Goal: Information Seeking & Learning: Check status

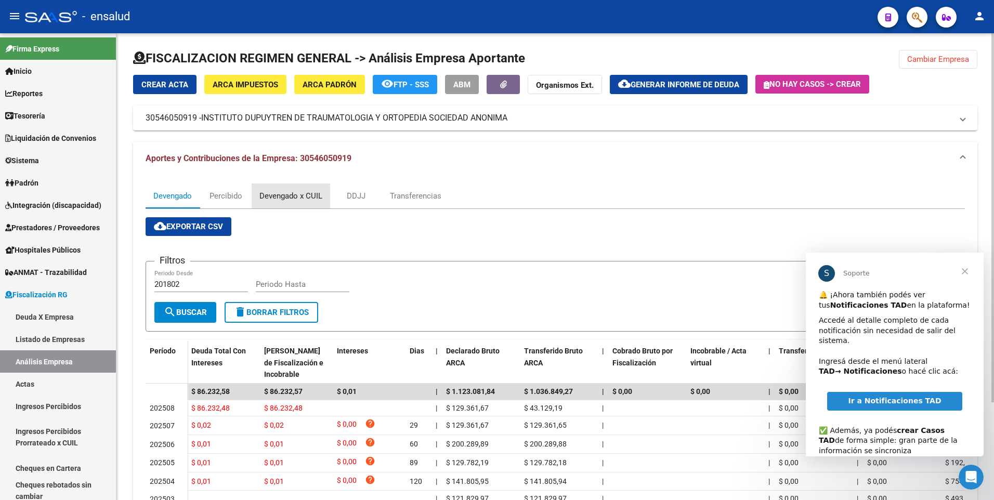
click at [278, 192] on div "Devengado x CUIL" at bounding box center [290, 195] width 63 height 11
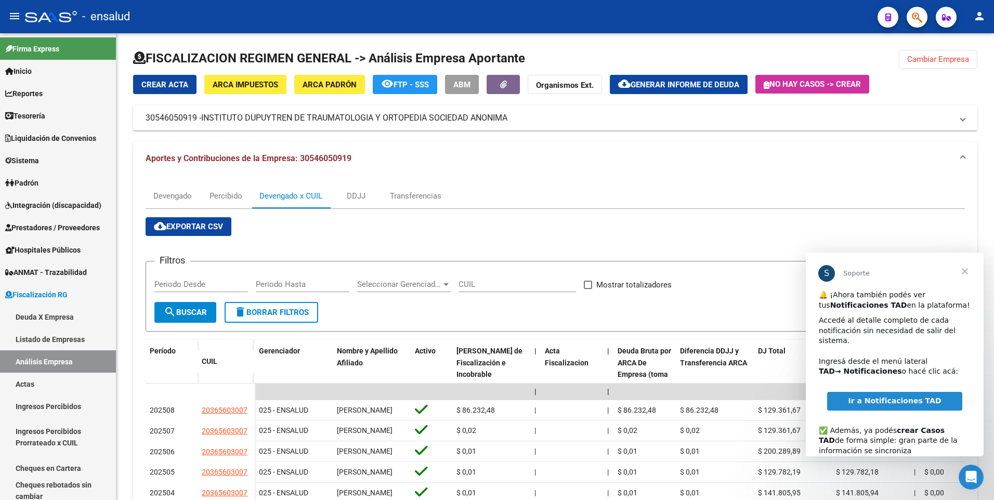
click at [963, 270] on span "Cerrar" at bounding box center [964, 271] width 37 height 37
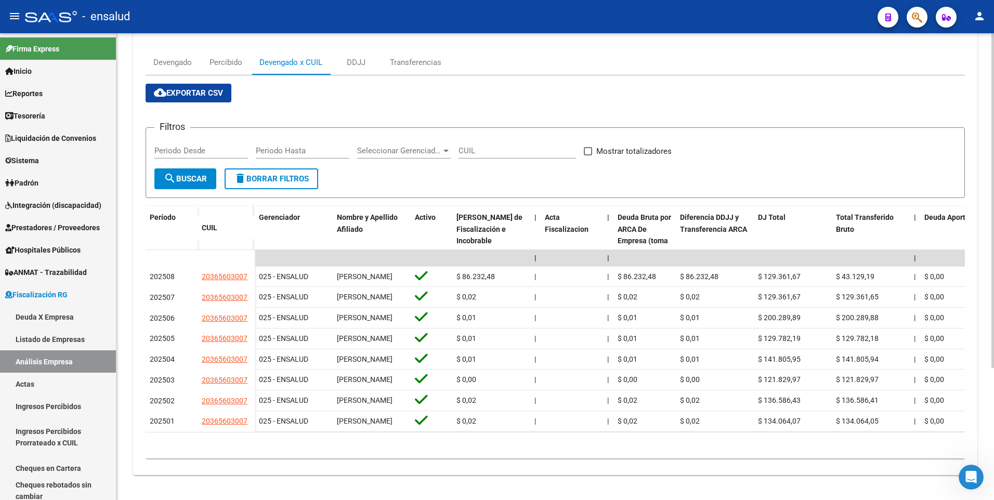
scroll to position [184, 0]
click at [993, 434] on html "menu - ensalud person Firma Express Inicio Calendario SSS Instructivos Contacto…" at bounding box center [497, 250] width 994 height 500
click at [993, 311] on html "menu - ensalud person Firma Express Inicio Calendario SSS Instructivos Contacto…" at bounding box center [497, 250] width 994 height 500
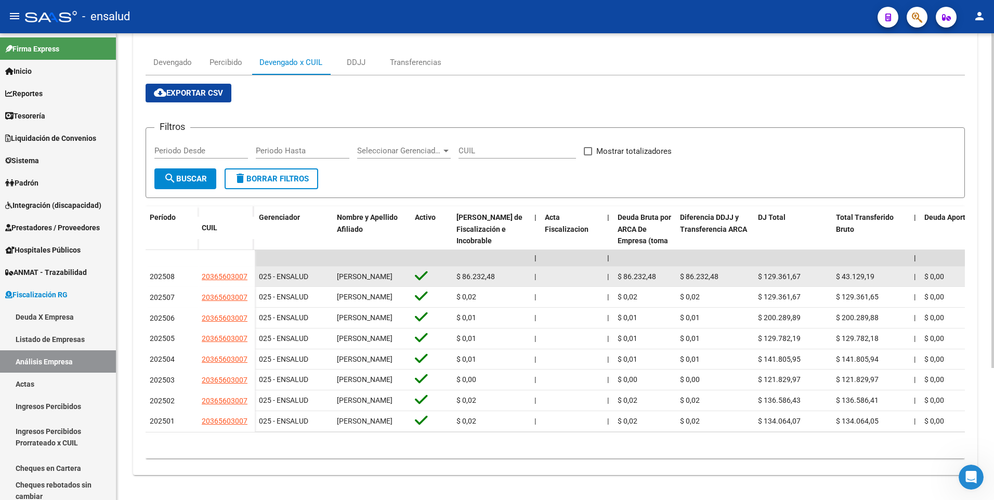
drag, startPoint x: 146, startPoint y: 221, endPoint x: 390, endPoint y: 231, distance: 243.9
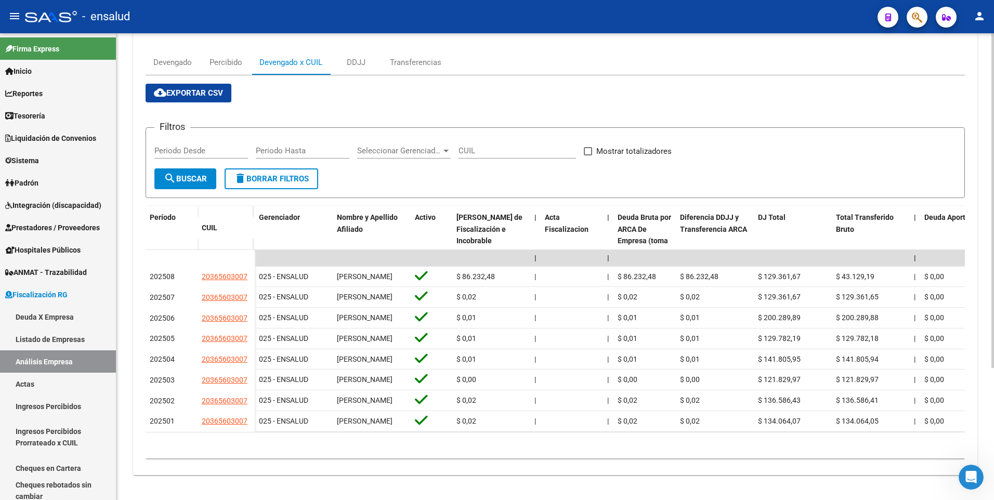
drag, startPoint x: 989, startPoint y: 323, endPoint x: 990, endPoint y: 205, distance: 117.4
click at [990, 205] on div "FISCALIZACION REGIMEN GENERAL -> Análisis Empresa Aportante Cambiar Empresa Cre…" at bounding box center [554, 200] width 877 height 600
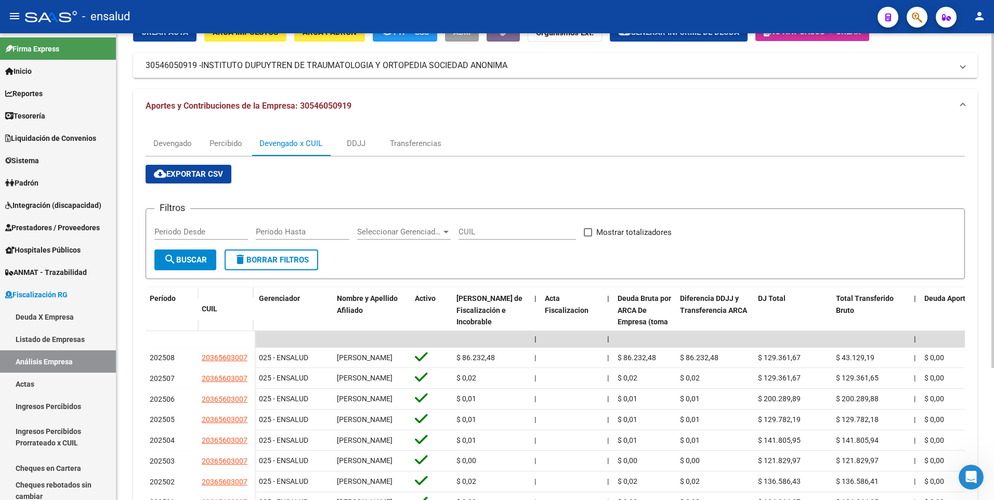
scroll to position [46, 0]
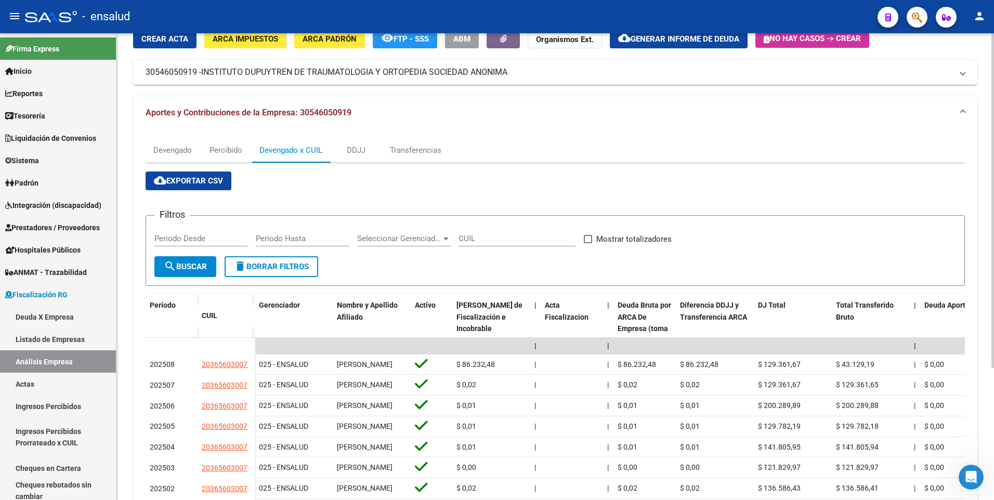
click at [980, 168] on div "FISCALIZACION REGIMEN GENERAL -> Análisis Empresa Aportante Cambiar Empresa Cre…" at bounding box center [556, 288] width 880 height 600
click at [989, 258] on div "FISCALIZACION REGIMEN GENERAL -> Análisis Empresa Aportante Cambiar Empresa Cre…" at bounding box center [554, 288] width 877 height 600
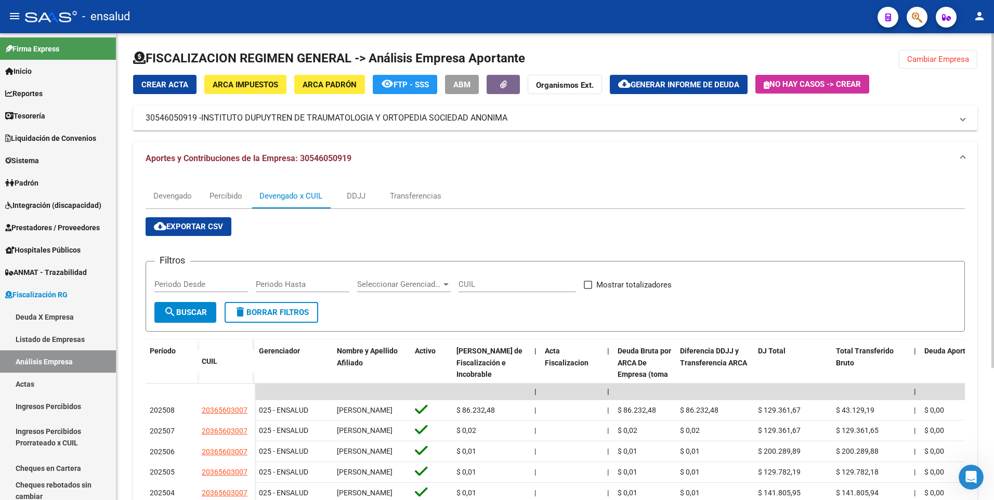
click at [982, 206] on div "FISCALIZACION REGIMEN GENERAL -> Análisis Empresa Aportante Cambiar Empresa Cre…" at bounding box center [556, 333] width 880 height 600
click at [191, 397] on datatable-body-cell at bounding box center [172, 392] width 52 height 17
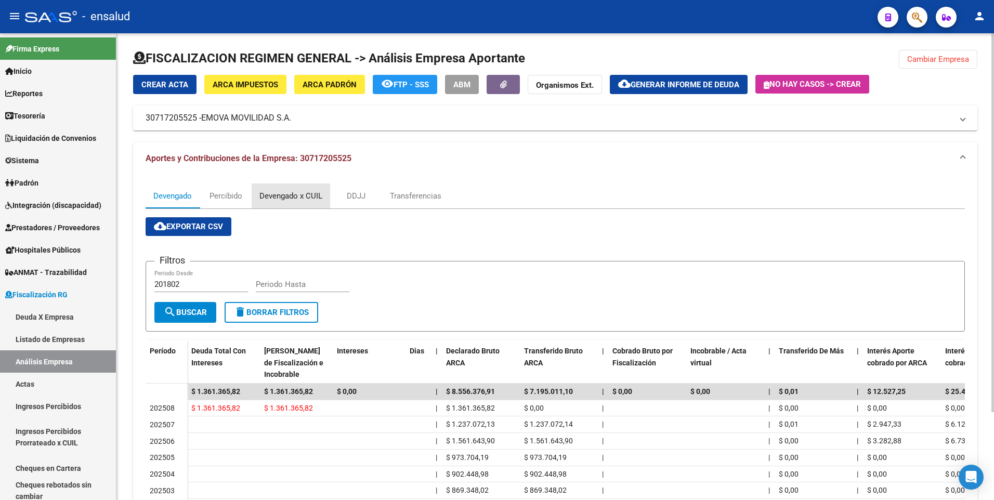
click at [306, 195] on div "Devengado x CUIL" at bounding box center [290, 195] width 63 height 11
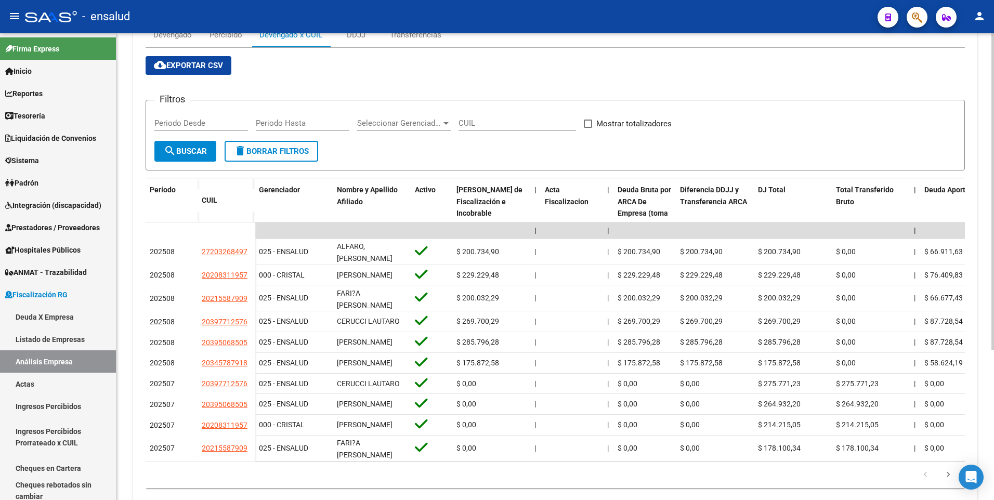
scroll to position [221, 0]
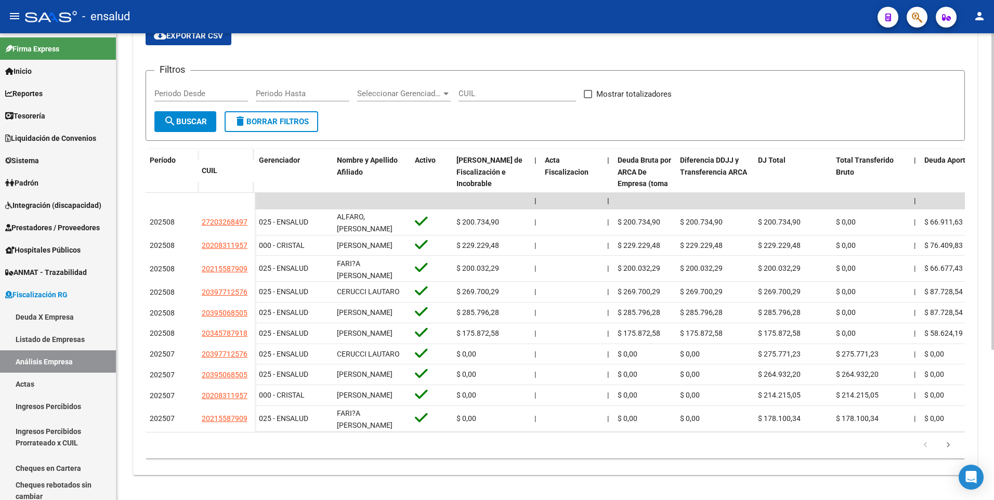
click at [962, 418] on div "FISCALIZACION REGIMEN GENERAL -> Análisis Empresa Aportante Cambiar Empresa Cre…" at bounding box center [556, 171] width 880 height 657
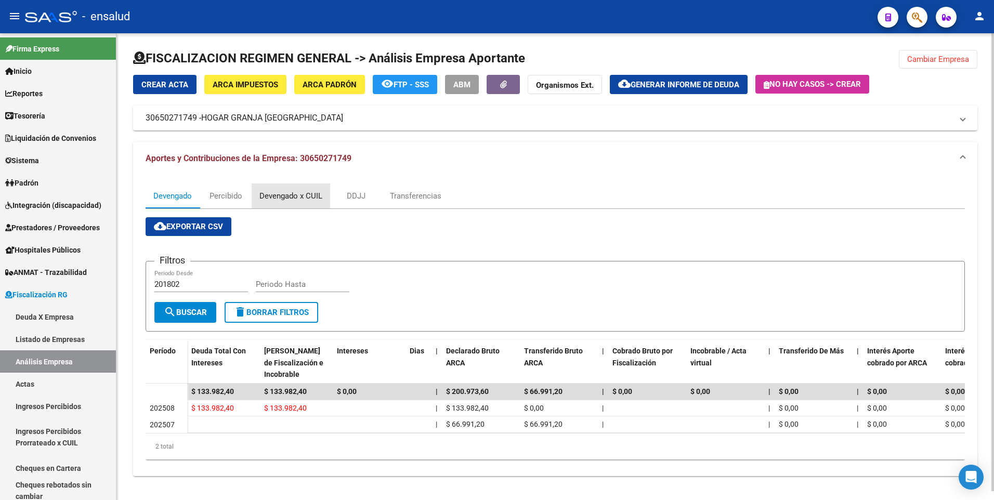
click at [295, 194] on div "Devengado x CUIL" at bounding box center [290, 195] width 63 height 11
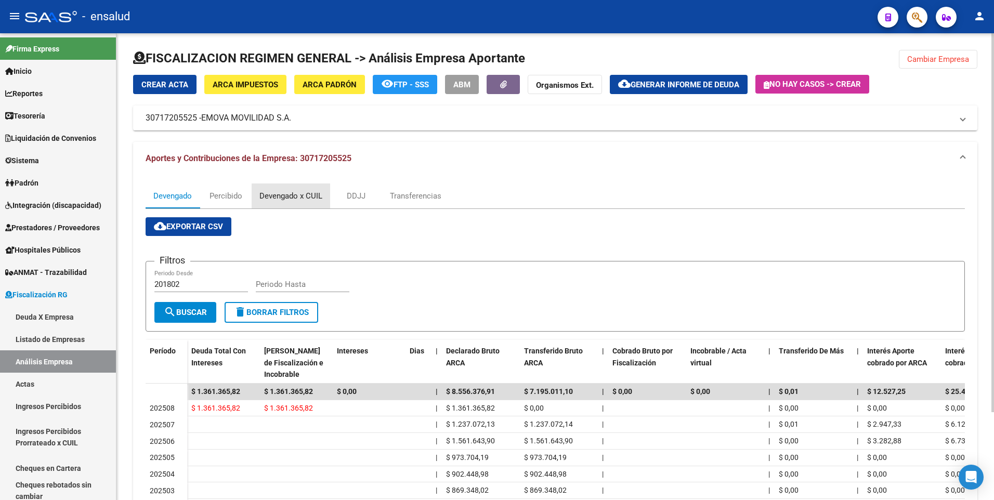
click at [307, 196] on div "Devengado x CUIL" at bounding box center [290, 195] width 63 height 11
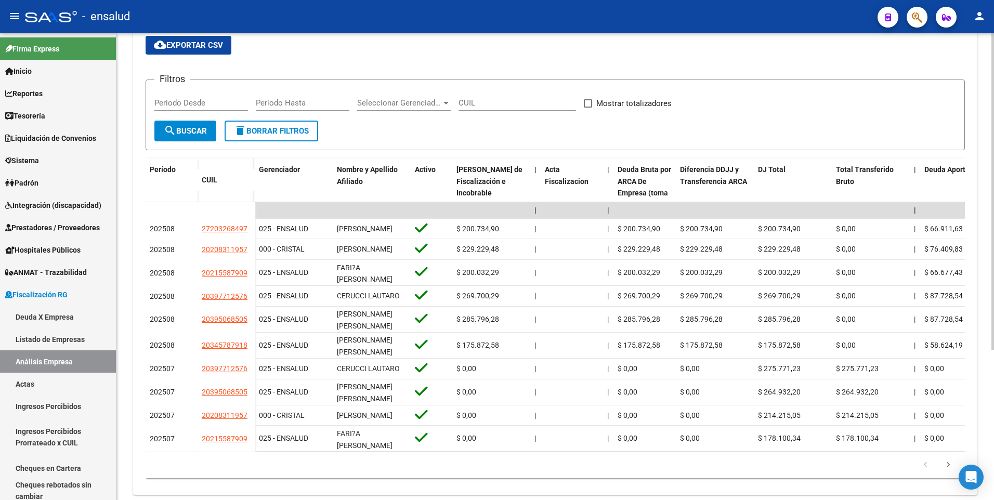
scroll to position [199, 0]
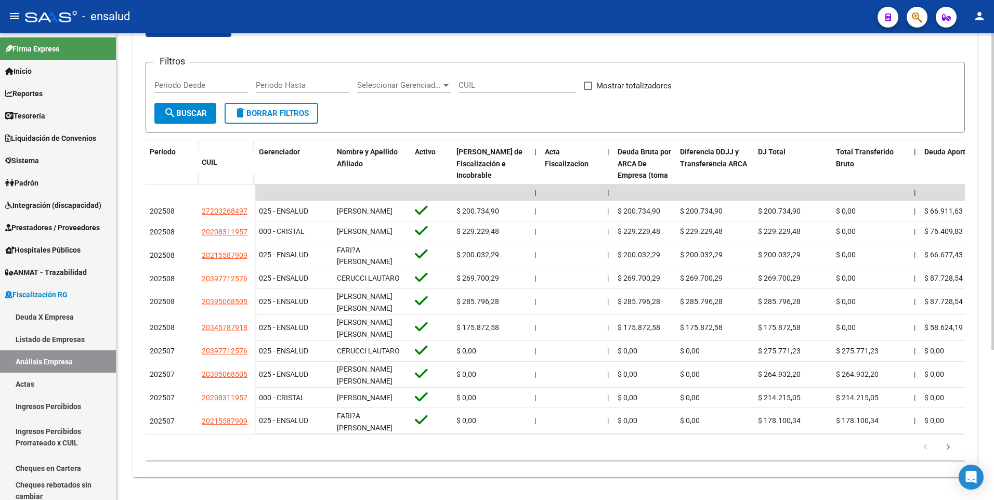
click at [993, 408] on html "menu - ensalud person Firma Express Inicio Calendario SSS Instructivos Contacto…" at bounding box center [497, 250] width 994 height 500
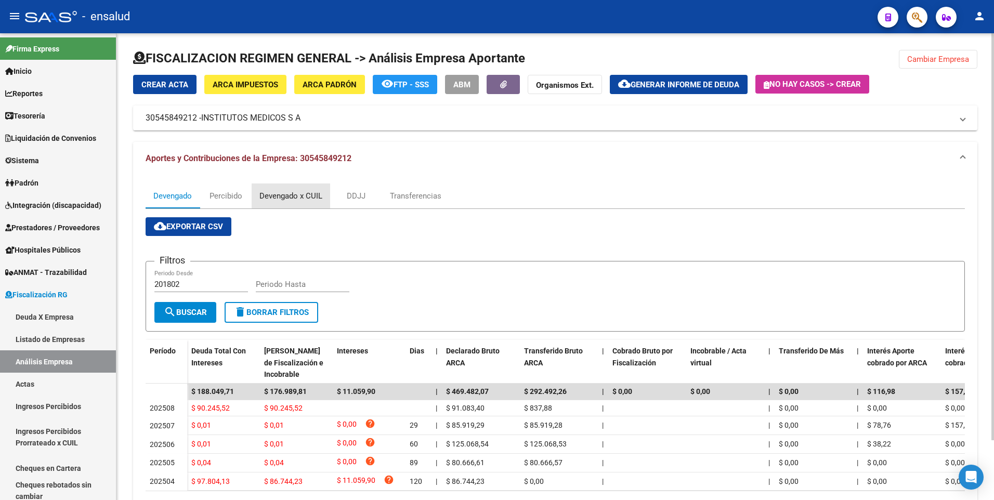
click at [305, 190] on div "Devengado x CUIL" at bounding box center [291, 195] width 78 height 25
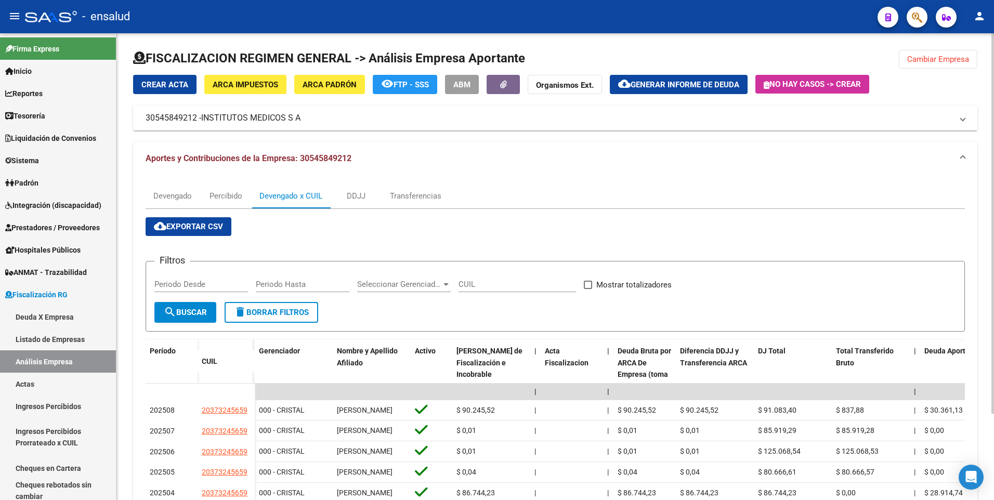
click at [993, 227] on html "menu - ensalud person Firma Express Inicio Calendario SSS Instructivos Contacto…" at bounding box center [497, 250] width 994 height 500
click at [249, 124] on span "INSTITUTOS MEDICOS S A" at bounding box center [250, 117] width 99 height 11
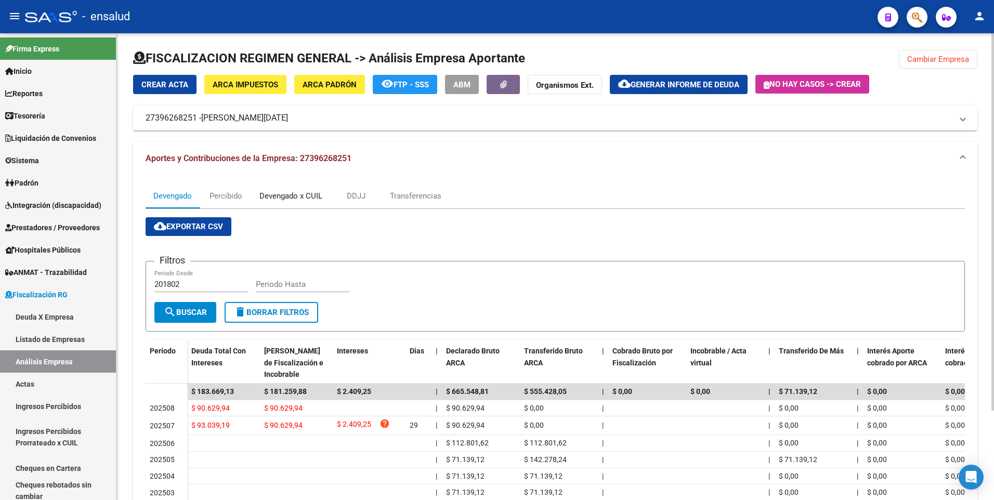
click at [310, 199] on div "Devengado x CUIL" at bounding box center [290, 195] width 63 height 11
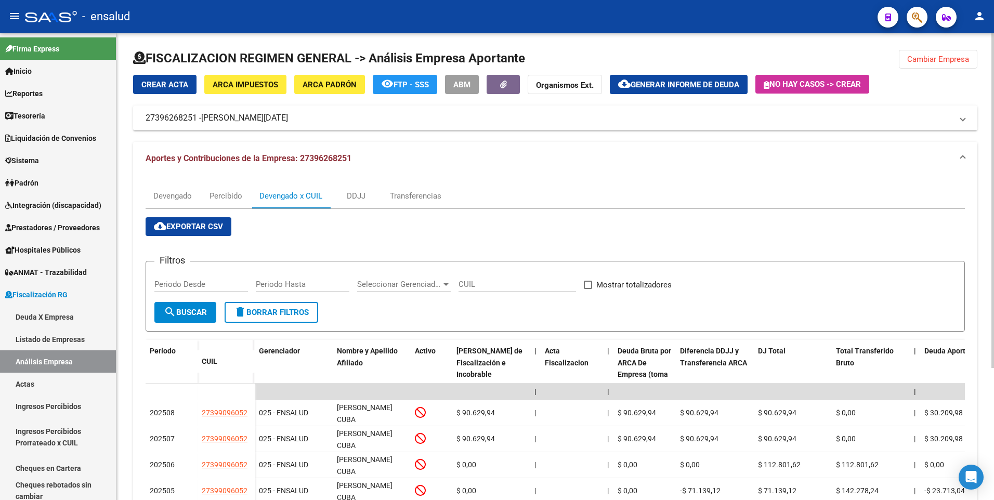
click at [993, 170] on html "menu - ensalud person Firma Express Inicio Calendario SSS Instructivos Contacto…" at bounding box center [497, 250] width 994 height 500
click at [221, 122] on span "[PERSON_NAME][DATE]" at bounding box center [244, 117] width 87 height 11
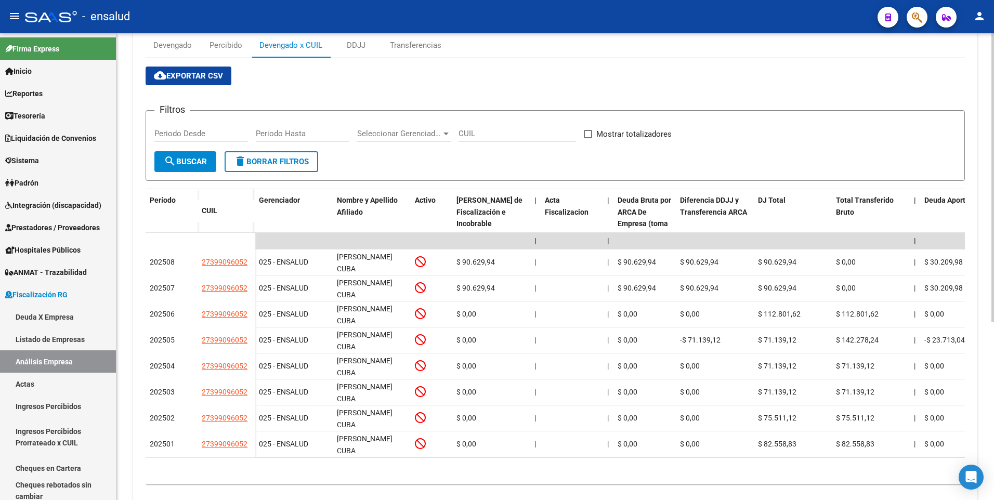
scroll to position [289, 0]
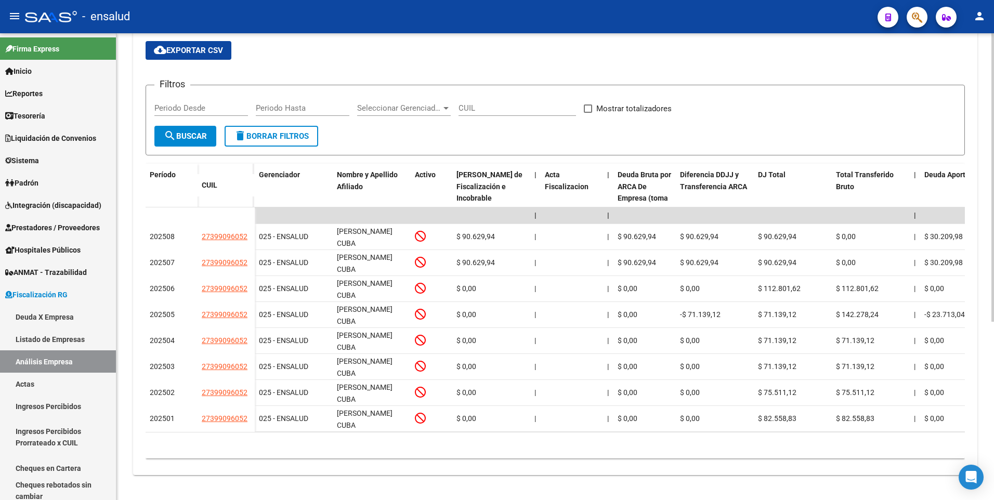
click at [966, 499] on html "menu - ensalud person Firma Express Inicio Calendario SSS Instructivos Contacto…" at bounding box center [497, 250] width 994 height 500
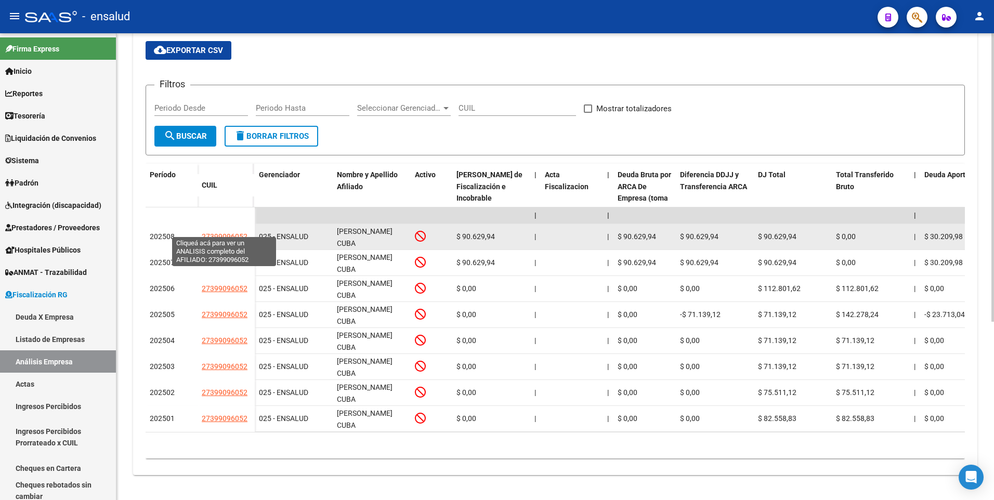
click at [224, 232] on span "27399096052" at bounding box center [225, 236] width 46 height 8
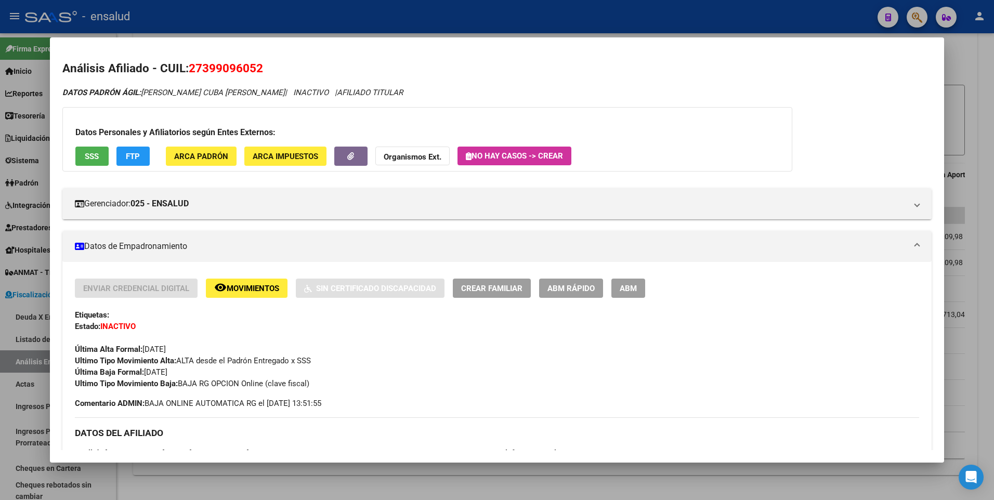
click at [328, 384] on div "Ultimo Tipo Movimiento Baja: BAJA RG OPCION Online (clave fiscal)" at bounding box center [497, 383] width 844 height 11
click at [200, 382] on span "Ultimo Tipo Movimiento Baja: BAJA RG OPCION Online (clave fiscal)" at bounding box center [192, 383] width 234 height 9
click at [193, 405] on span "Comentario ADMIN: BAJA ONLINE AUTOMATICA RG el [DATE] 13:51:55" at bounding box center [198, 403] width 246 height 11
click at [185, 405] on span "Comentario ADMIN: BAJA ONLINE AUTOMATICA RG el [DATE] 13:51:55" at bounding box center [198, 403] width 246 height 11
drag, startPoint x: 254, startPoint y: 402, endPoint x: 306, endPoint y: 412, distance: 53.5
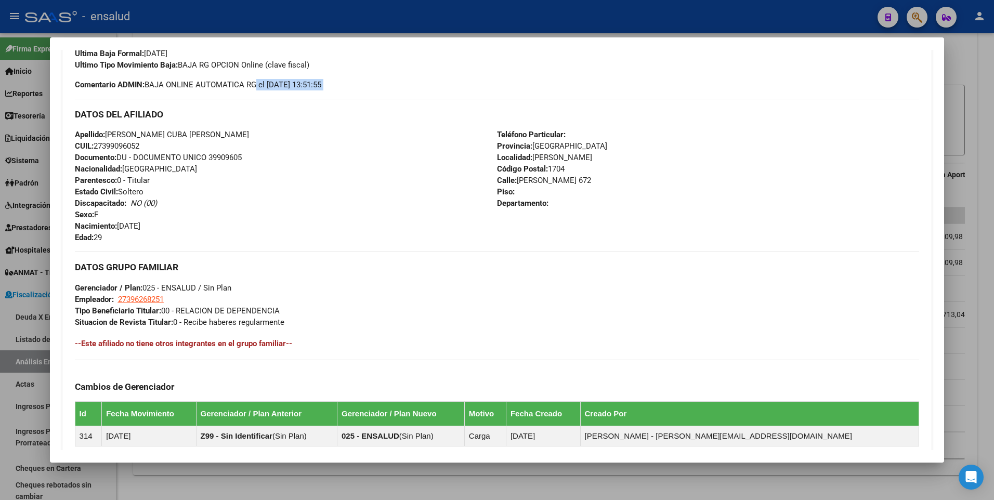
scroll to position [0, 0]
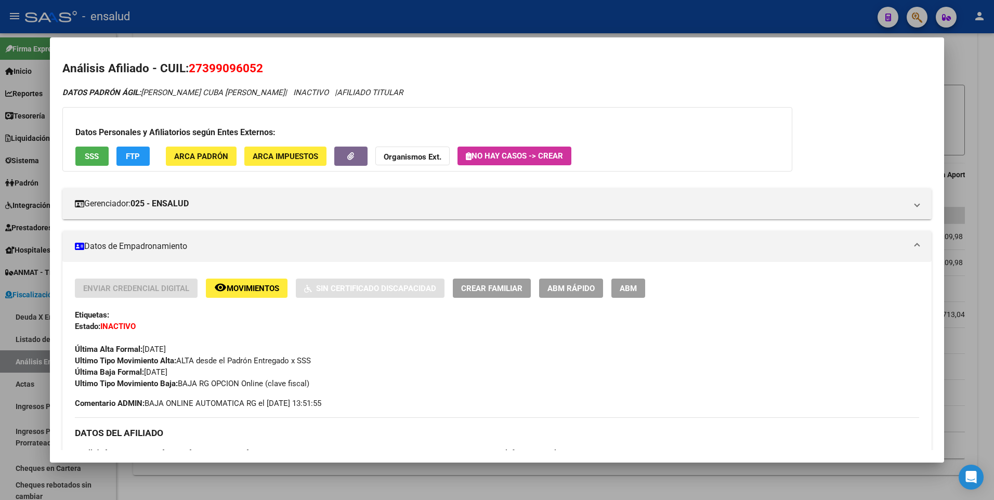
click at [974, 41] on div at bounding box center [497, 250] width 994 height 500
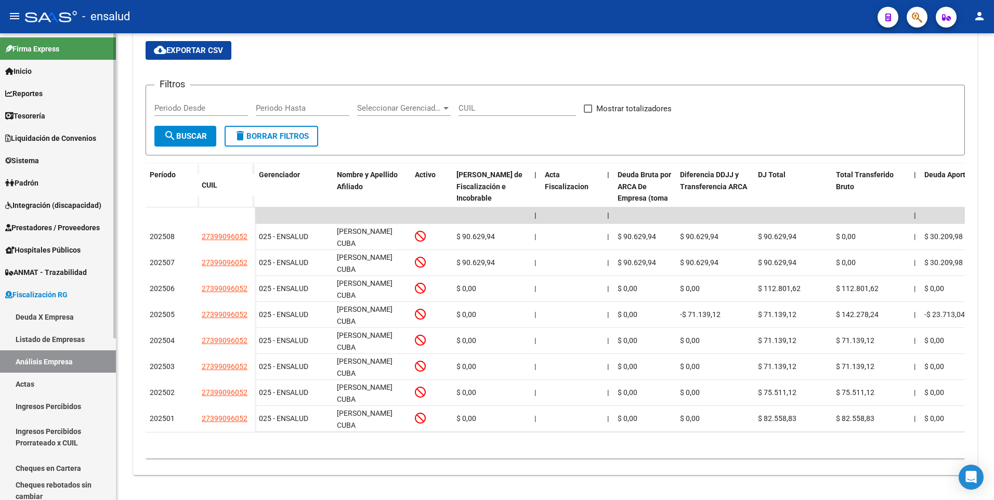
click at [115, 314] on div at bounding box center [114, 185] width 3 height 305
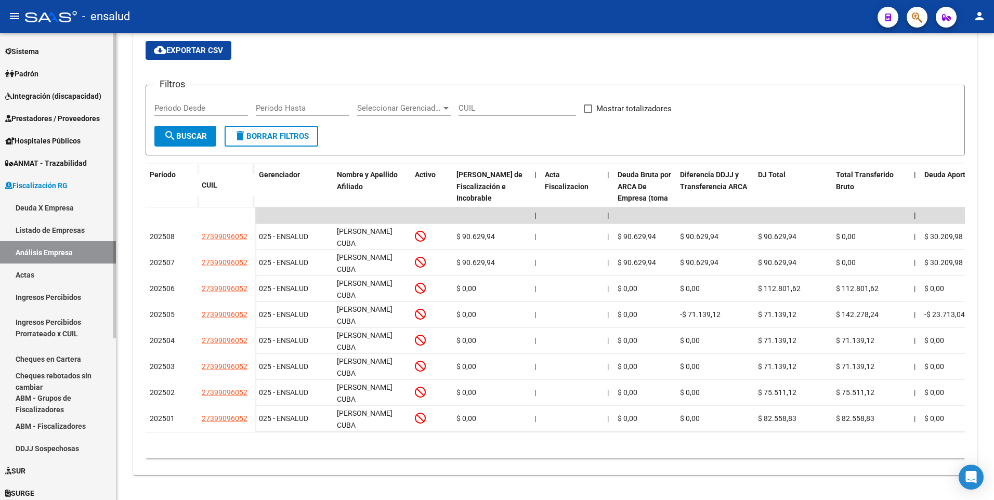
scroll to position [247, 0]
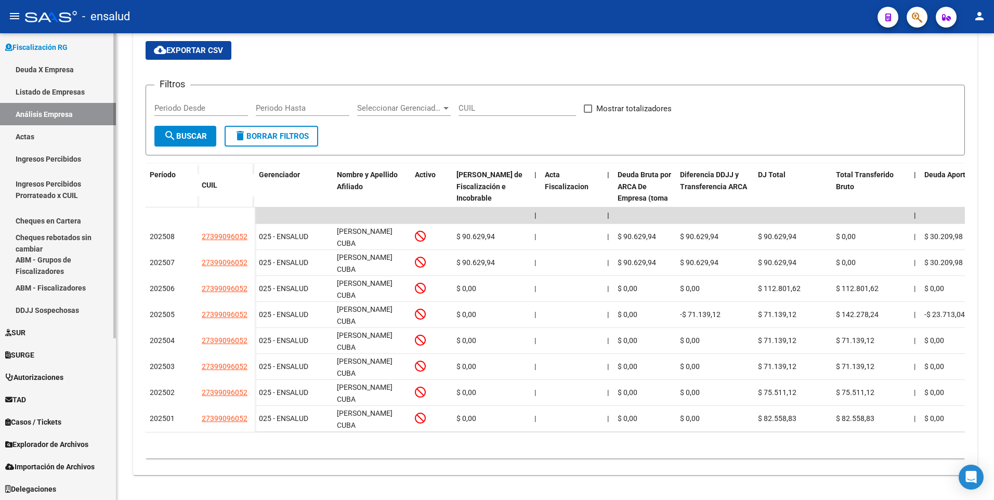
click at [123, 499] on html "menu - ensalud person Firma Express Inicio Calendario SSS Instructivos Contacto…" at bounding box center [497, 250] width 994 height 500
